Goal: Connect with others: Connect with others

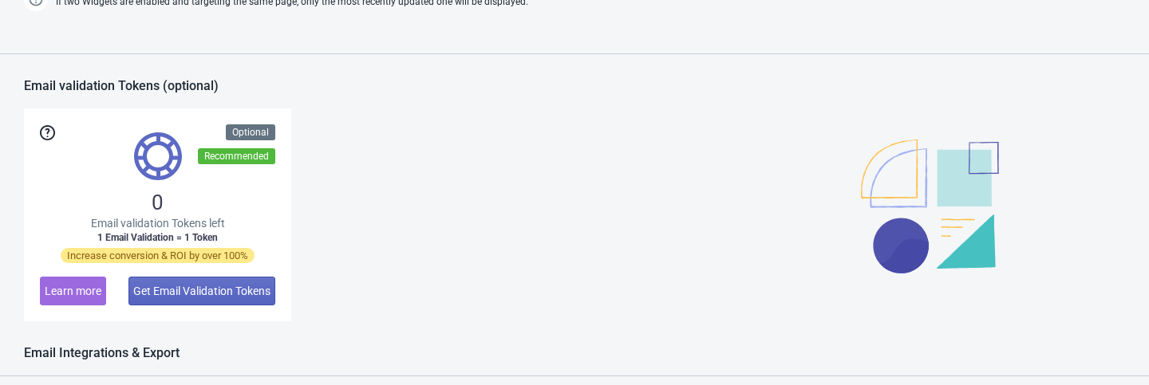
scroll to position [1306, 0]
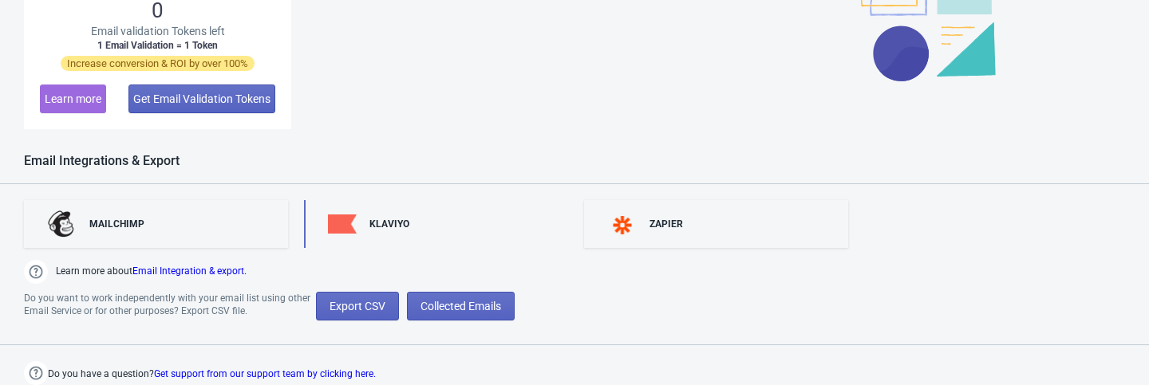
click at [375, 228] on div "KLAVIYO" at bounding box center [389, 224] width 40 height 13
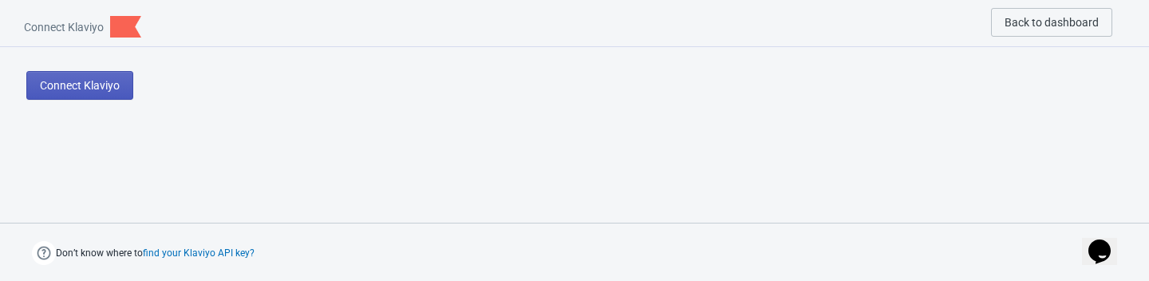
click at [101, 77] on button "Connect Klaviyo" at bounding box center [79, 85] width 107 height 29
